Goal: Task Accomplishment & Management: Manage account settings

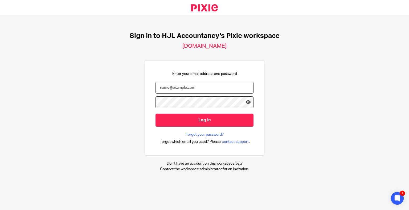
type input "[PERSON_NAME][EMAIL_ADDRESS][DOMAIN_NAME]"
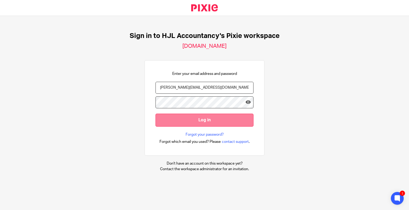
click at [199, 126] on form "donna@hjlaccountancy.com Log in" at bounding box center [204, 107] width 98 height 50
click at [209, 125] on input "Log in" at bounding box center [204, 120] width 98 height 13
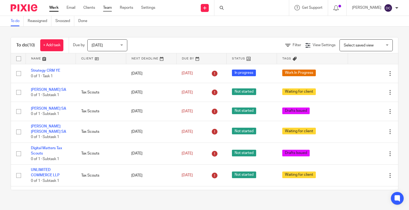
click at [106, 7] on link "Team" at bounding box center [107, 7] width 9 height 5
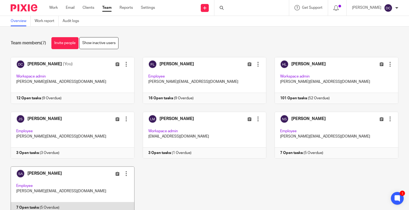
click at [88, 177] on link at bounding box center [68, 190] width 132 height 47
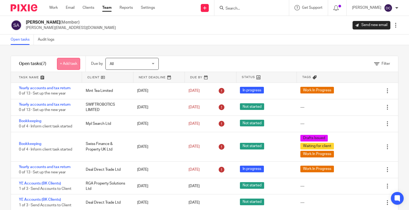
click at [72, 63] on link "+ Add task" at bounding box center [68, 64] width 23 height 12
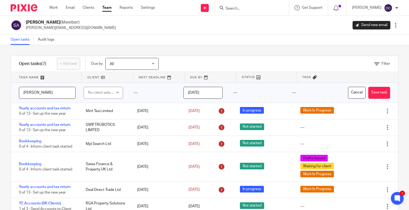
type input "Mark Brady"
click at [109, 93] on div "No client selected" at bounding box center [102, 92] width 28 height 11
type input "Tax Scout"
click at [101, 121] on span "Tax Scouts" at bounding box center [95, 120] width 18 height 4
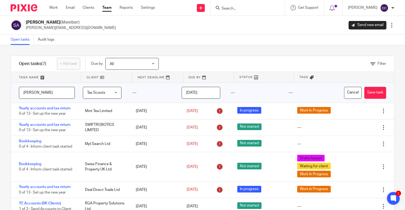
click at [212, 90] on input "[DATE]" at bounding box center [200, 93] width 39 height 12
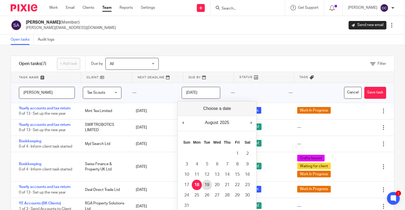
type input "2025-08-19"
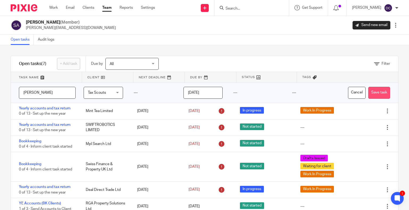
click at [374, 95] on button "Save task" at bounding box center [379, 93] width 22 height 12
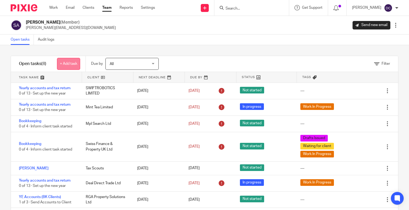
click at [65, 65] on link "+ Add task" at bounding box center [68, 64] width 23 height 12
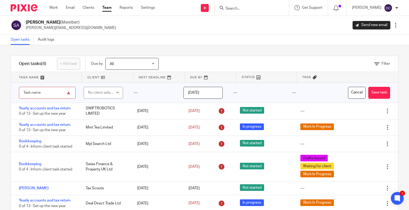
click at [39, 95] on input "text" at bounding box center [47, 93] width 57 height 12
type input "Tribeca Ltd"
click at [108, 94] on div "No client selected" at bounding box center [102, 92] width 28 height 11
type input "Tax Scouts"
click at [99, 119] on span "Tax Scouts" at bounding box center [95, 120] width 18 height 4
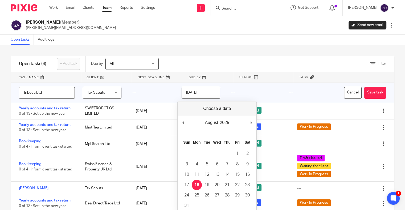
click at [206, 91] on input "[DATE]" at bounding box center [200, 93] width 39 height 12
type input "[DATE]"
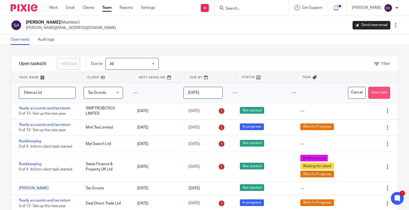
click at [368, 95] on button "Save task" at bounding box center [379, 93] width 22 height 12
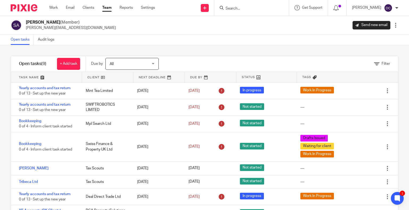
click at [109, 9] on link "Team" at bounding box center [106, 7] width 9 height 5
